Goal: Task Accomplishment & Management: Manage account settings

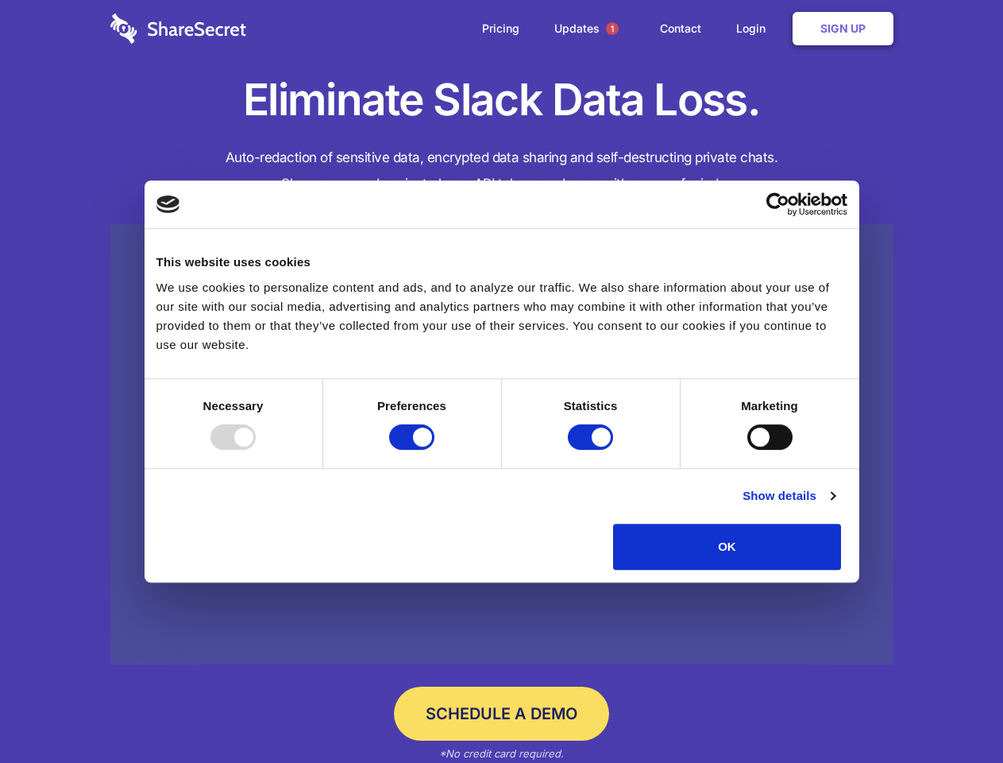
click at [256, 450] on div at bounding box center [233, 436] width 45 height 25
click at [435, 450] on input "Preferences" at bounding box center [411, 436] width 45 height 25
checkbox input "false"
click at [593, 450] on input "Statistics" at bounding box center [590, 436] width 45 height 25
checkbox input "false"
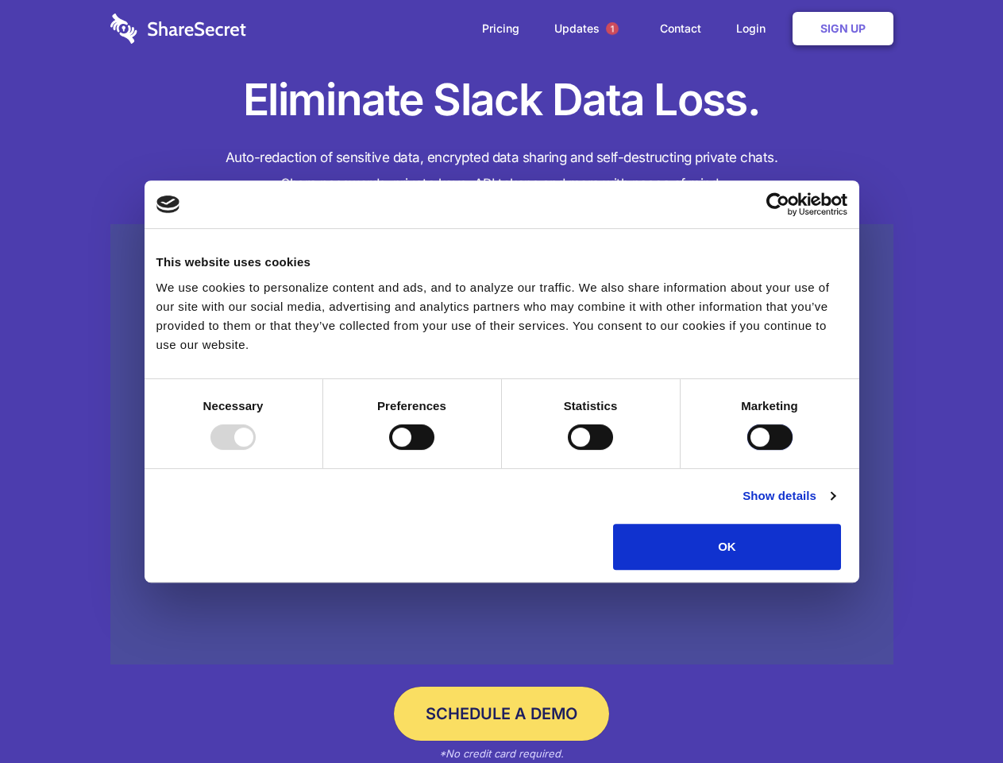
click at [748, 450] on input "Marketing" at bounding box center [770, 436] width 45 height 25
checkbox input "true"
